Goal: Task Accomplishment & Management: Use online tool/utility

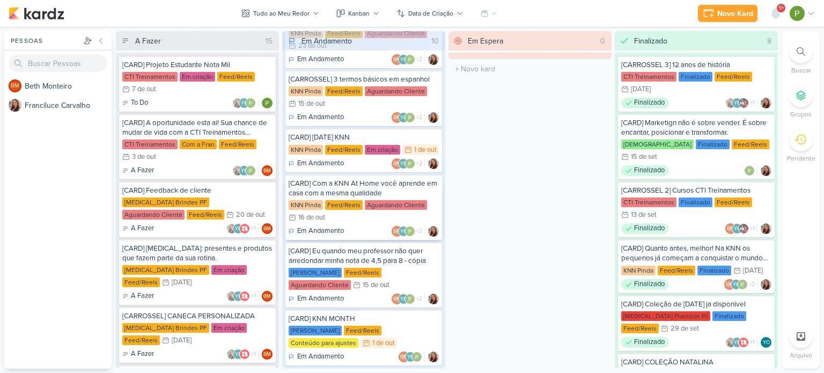
scroll to position [321, 0]
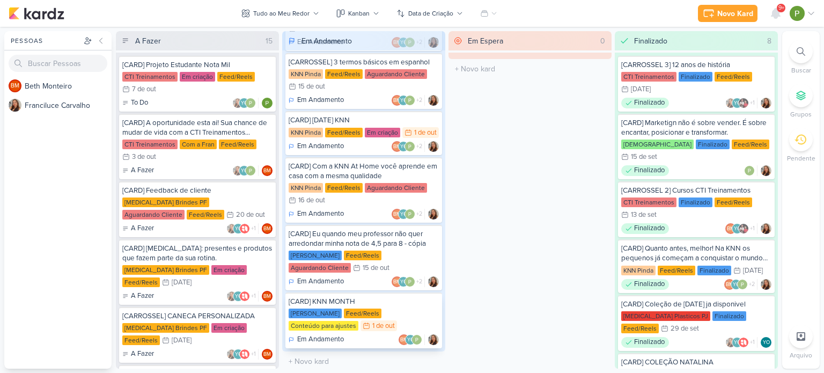
click at [358, 321] on div "Conteúdo para ajustes" at bounding box center [324, 326] width 70 height 10
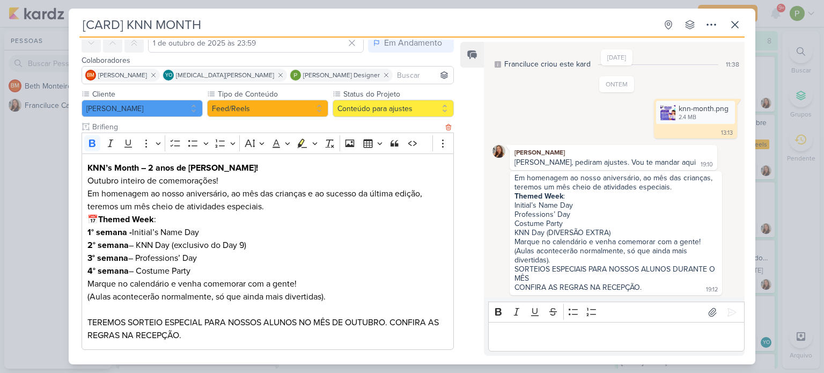
scroll to position [54, 0]
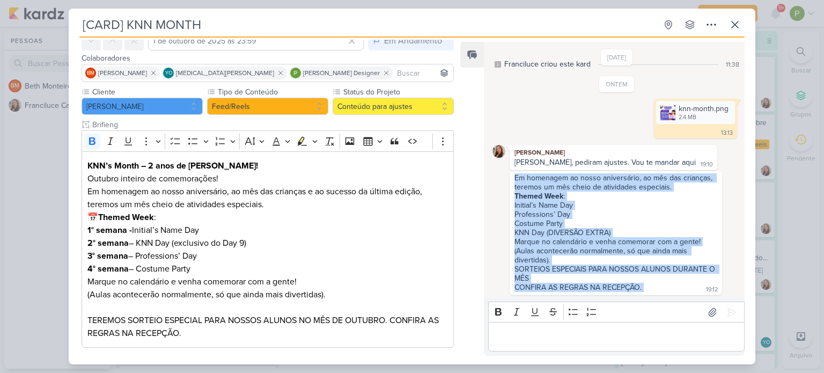
drag, startPoint x: 644, startPoint y: 283, endPoint x: 502, endPoint y: 179, distance: 175.4
click at [502, 179] on div "Em homenagem ao nosso aniversário, ao mês das crianças, teremos um mês cheio de…" at bounding box center [616, 233] width 249 height 124
copy div "Em homenagem ao nosso aniversário, ao mês das crianças, teremos um mês cheio de…"
click at [707, 311] on icon at bounding box center [712, 312] width 11 height 11
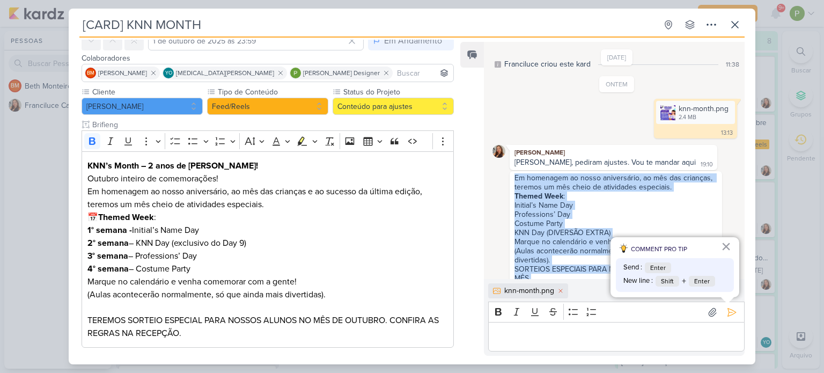
scroll to position [32, 0]
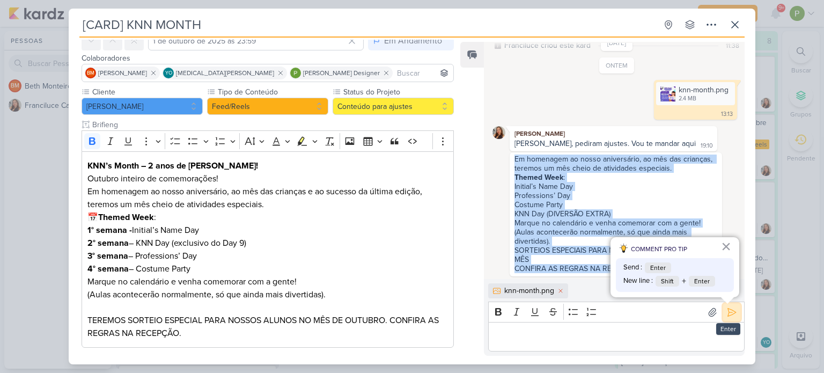
click at [732, 313] on icon at bounding box center [731, 312] width 11 height 11
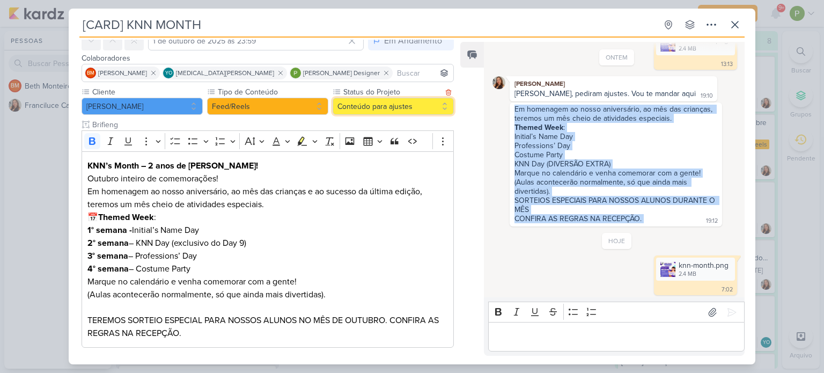
click at [407, 104] on button "Conteúdo para ajustes" at bounding box center [392, 106] width 121 height 17
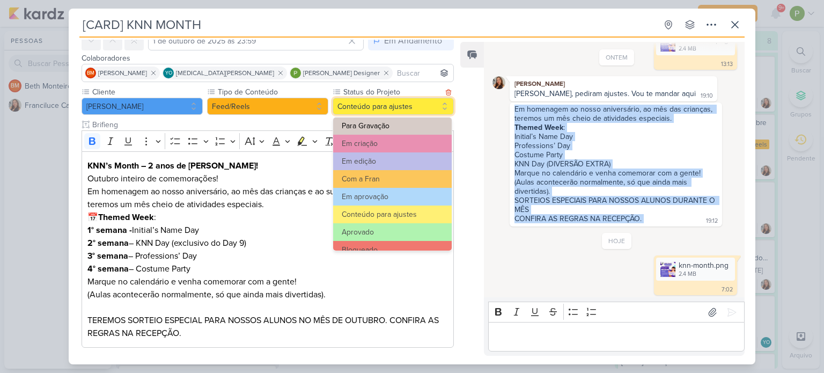
scroll to position [107, 0]
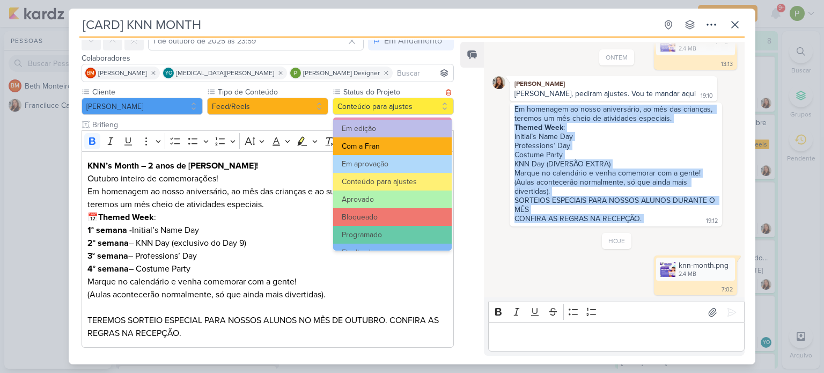
click at [390, 140] on button "Com a Fran" at bounding box center [392, 146] width 119 height 18
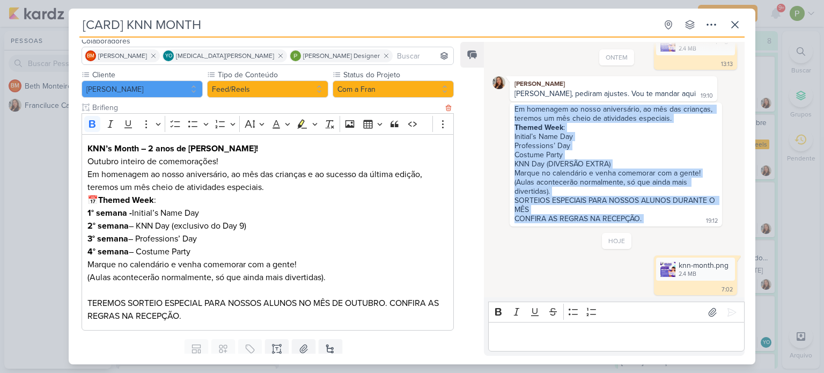
scroll to position [107, 0]
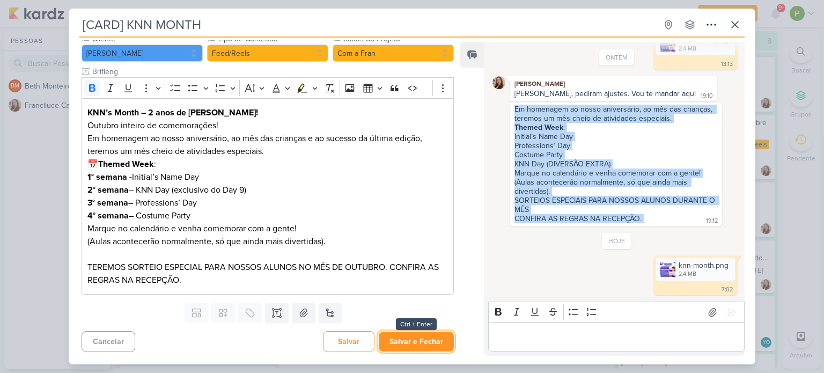
click at [408, 343] on button "Salvar e Fechar" at bounding box center [416, 341] width 75 height 20
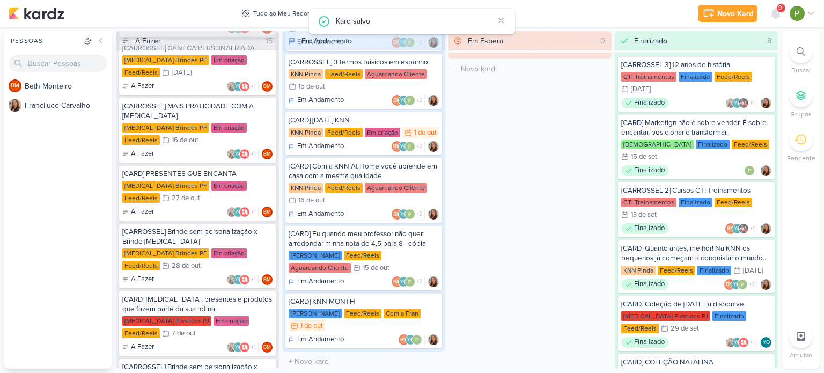
scroll to position [268, 0]
